Goal: Task Accomplishment & Management: Use online tool/utility

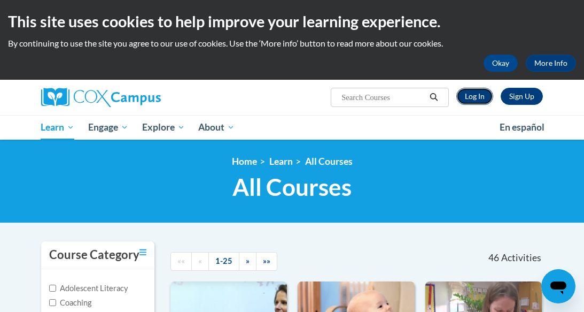
click at [474, 96] on link "Log In" at bounding box center [474, 96] width 37 height 17
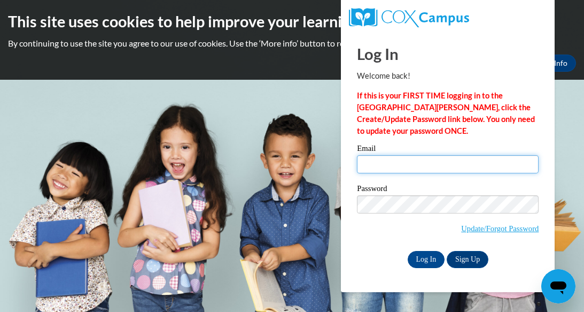
click at [380, 161] on input "Email" at bounding box center [448, 164] width 182 height 18
type input "amy.miller@myhhcs.org"
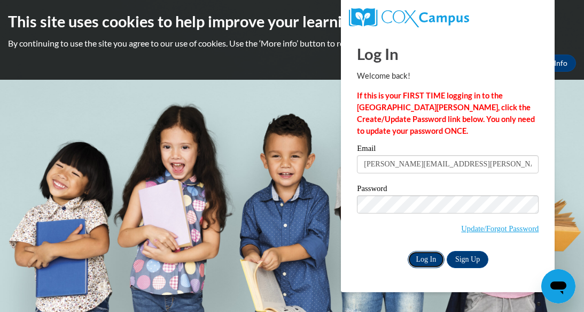
click at [433, 262] on input "Log In" at bounding box center [426, 259] width 37 height 17
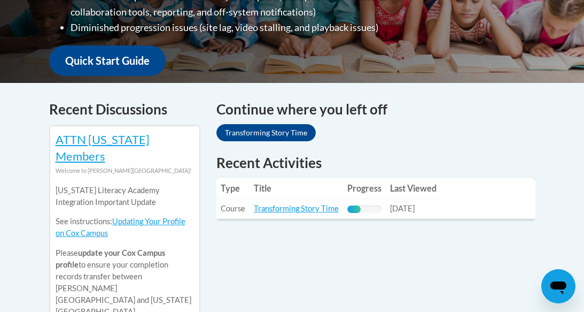
scroll to position [385, 0]
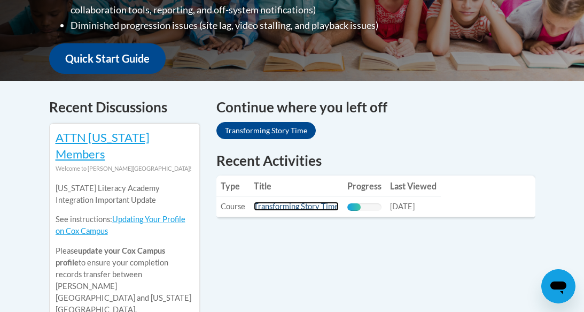
click at [269, 201] on link "Transforming Story Time" at bounding box center [296, 205] width 85 height 9
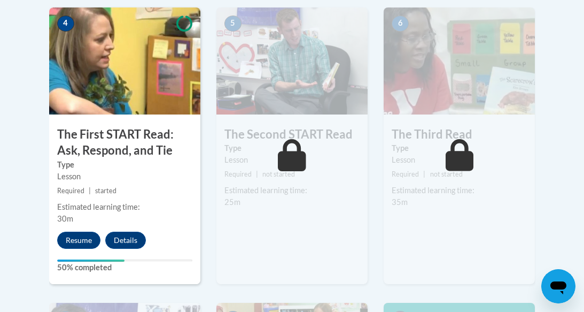
scroll to position [684, 0]
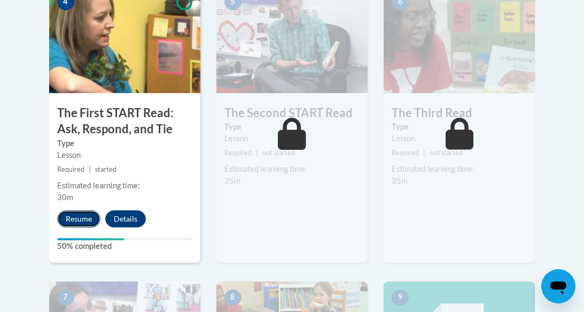
click at [91, 216] on button "Resume" at bounding box center [78, 218] width 43 height 17
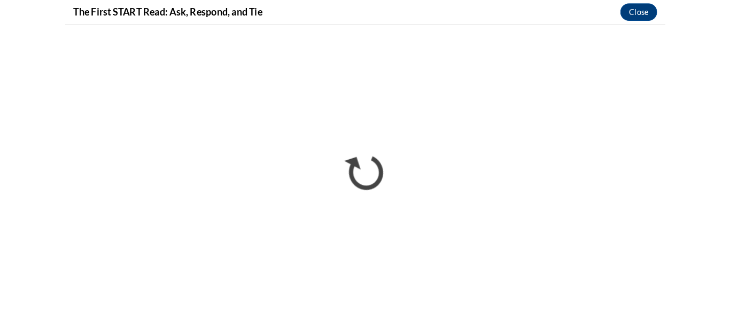
scroll to position [0, 0]
